Goal: Find contact information: Find contact information

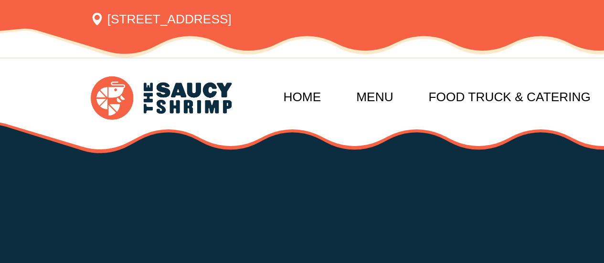
click at [6, 8] on div "727 Buckhead Dr, Statesboro GA 30458 Login / Register Follow us:" at bounding box center [302, 13] width 604 height 27
drag, startPoint x: 5, startPoint y: 8, endPoint x: 93, endPoint y: 39, distance: 92.8
click at [93, 39] on img at bounding box center [80, 48] width 70 height 21
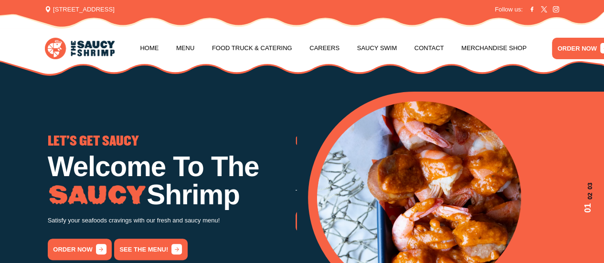
drag, startPoint x: 0, startPoint y: 0, endPoint x: 75, endPoint y: 46, distance: 88.3
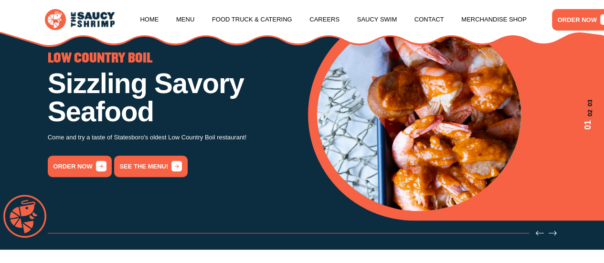
scroll to position [51, 0]
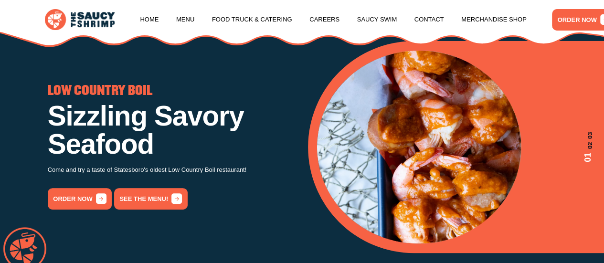
click at [590, 146] on span "02" at bounding box center [588, 145] width 13 height 7
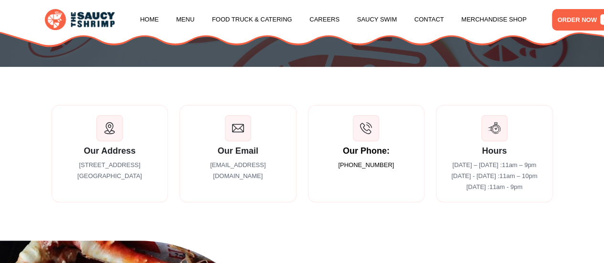
scroll to position [115, 0]
